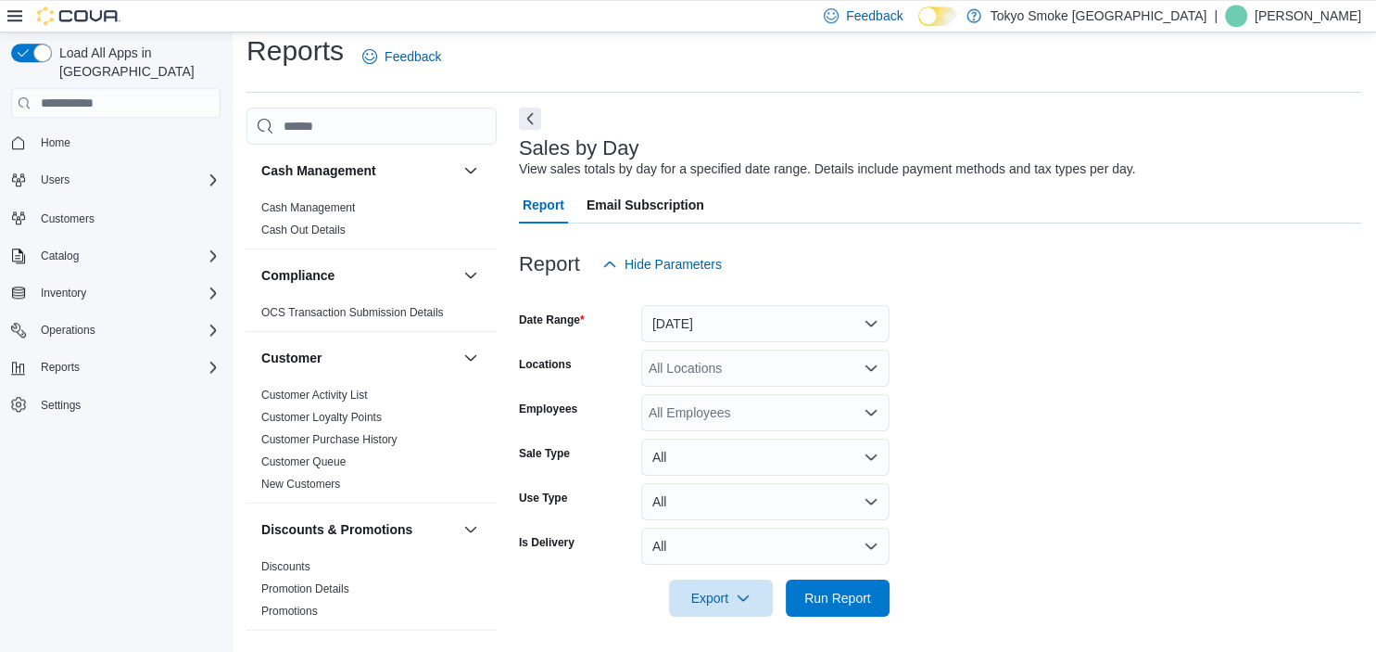
scroll to position [16, 0]
click at [703, 321] on button "[DATE]" at bounding box center [765, 322] width 248 height 37
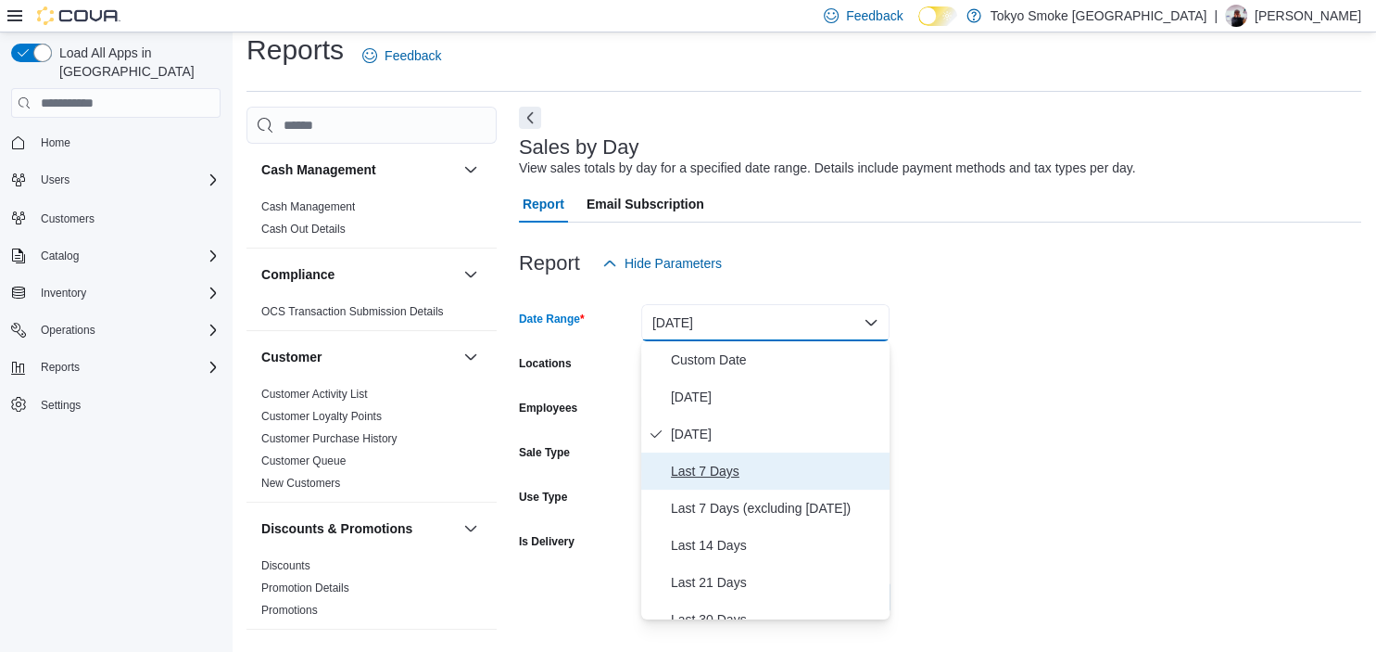
click at [728, 463] on span "Last 7 Days" at bounding box center [776, 471] width 211 height 22
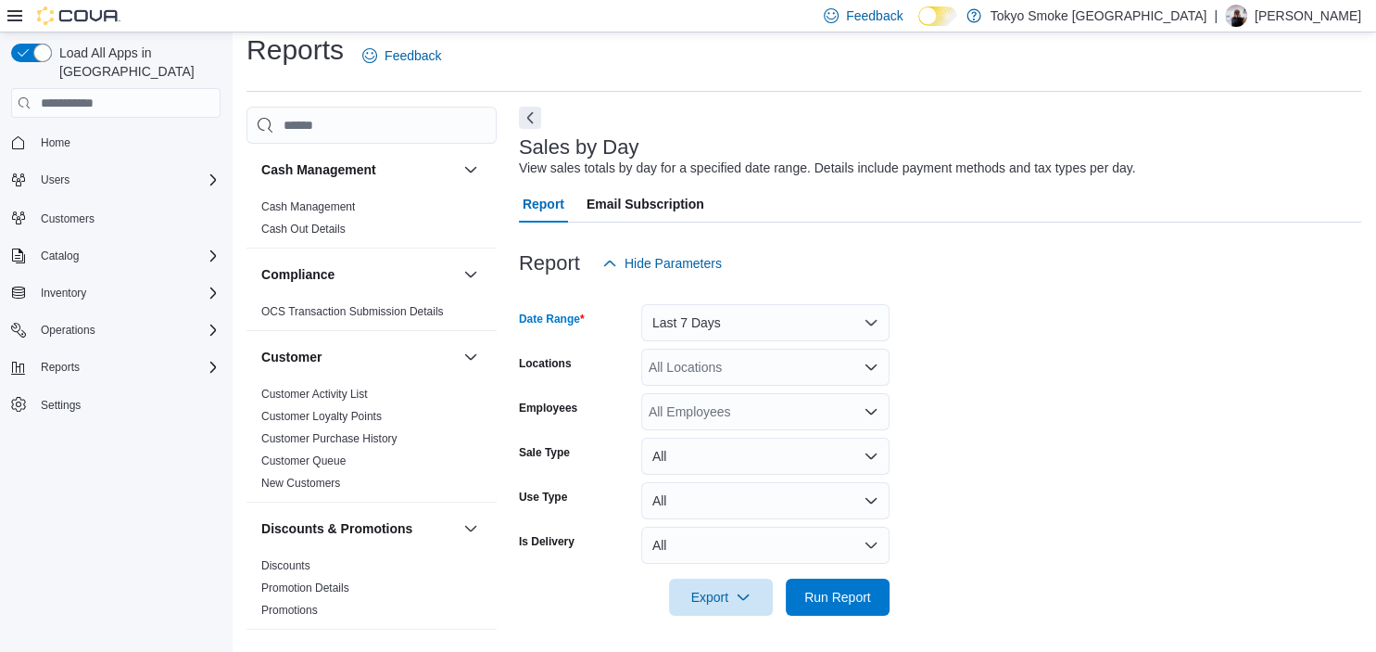
click at [730, 367] on div "All Locations" at bounding box center [765, 367] width 248 height 37
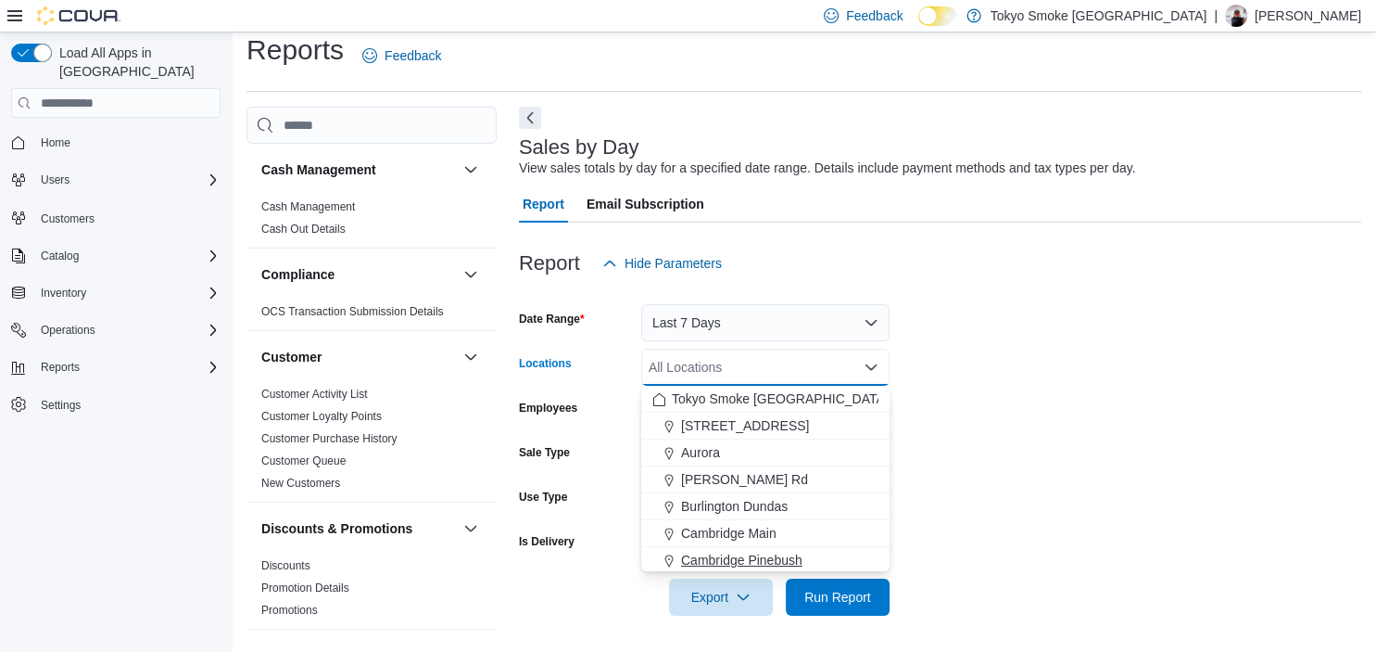
click at [757, 556] on span "Cambridge Pinebush" at bounding box center [741, 560] width 121 height 19
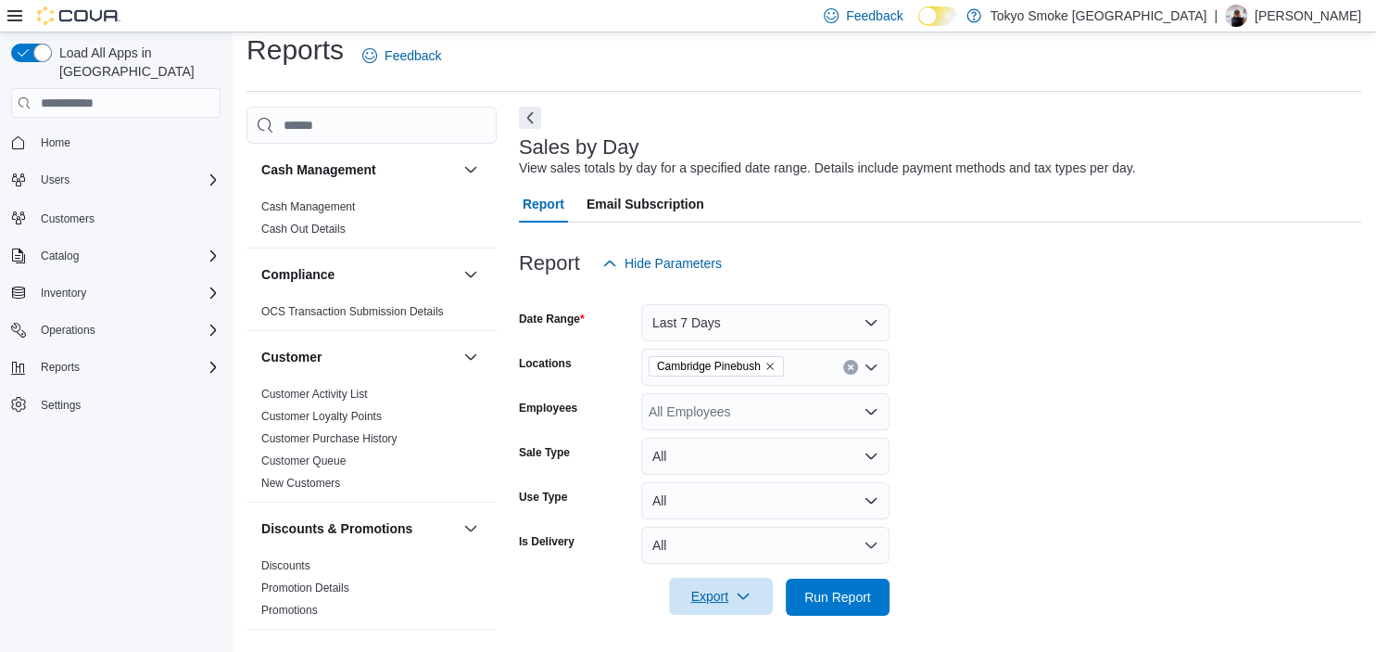
click at [730, 600] on span "Export" at bounding box center [721, 595] width 82 height 37
click at [729, 484] on span "Export to Excel" at bounding box center [723, 483] width 83 height 15
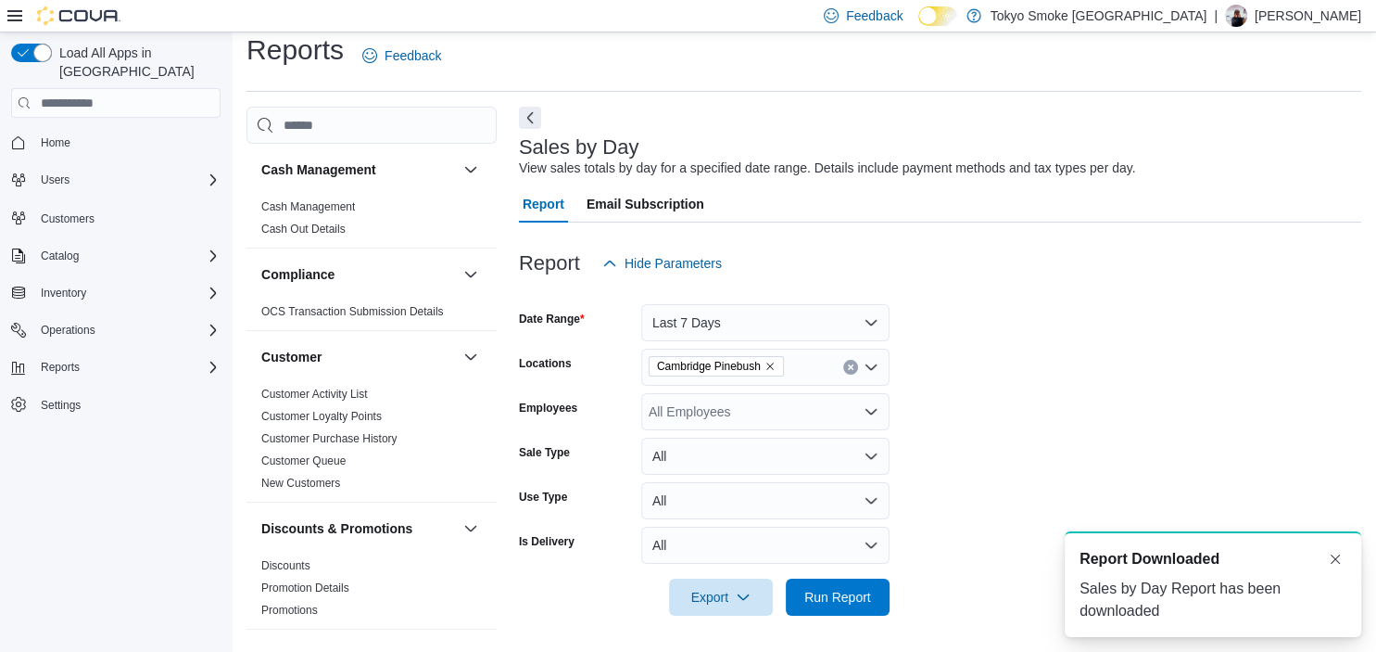
scroll to position [0, 0]
